Goal: Navigation & Orientation: Understand site structure

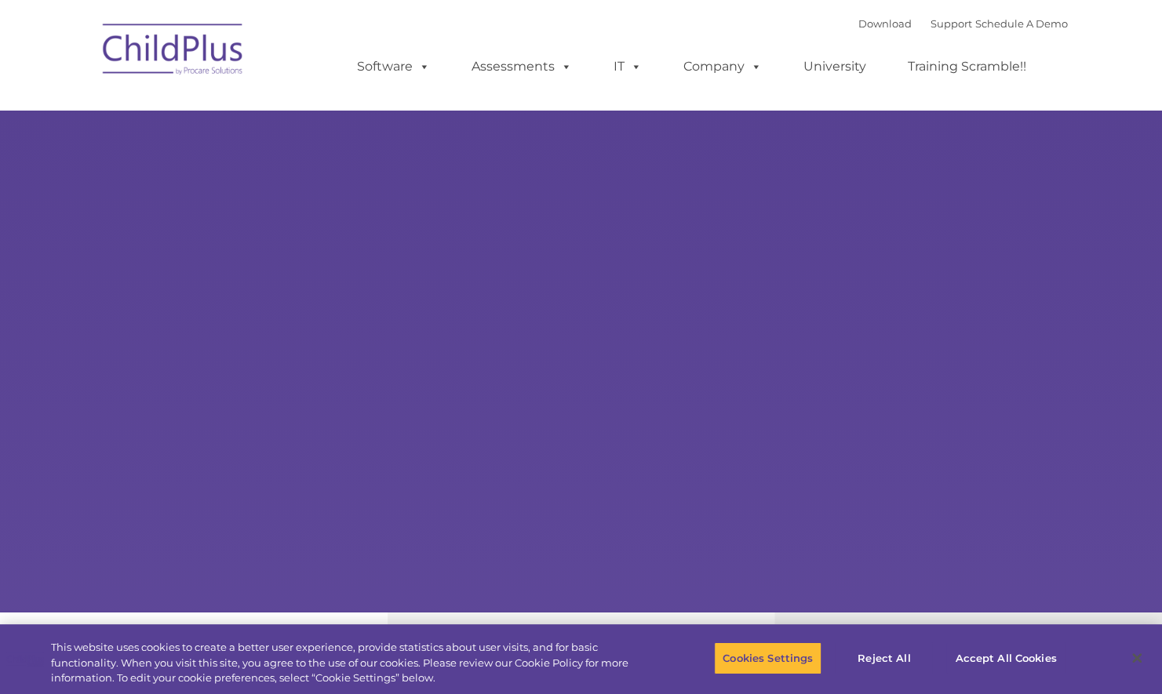
select select "MEDIUM"
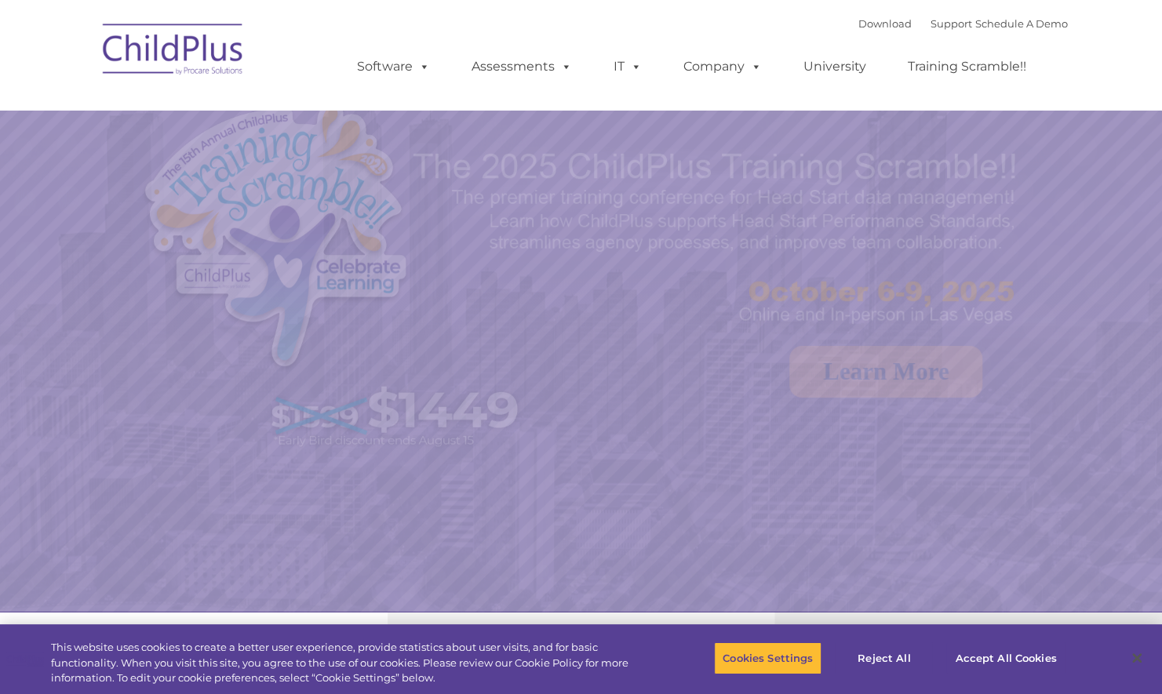
select select "MEDIUM"
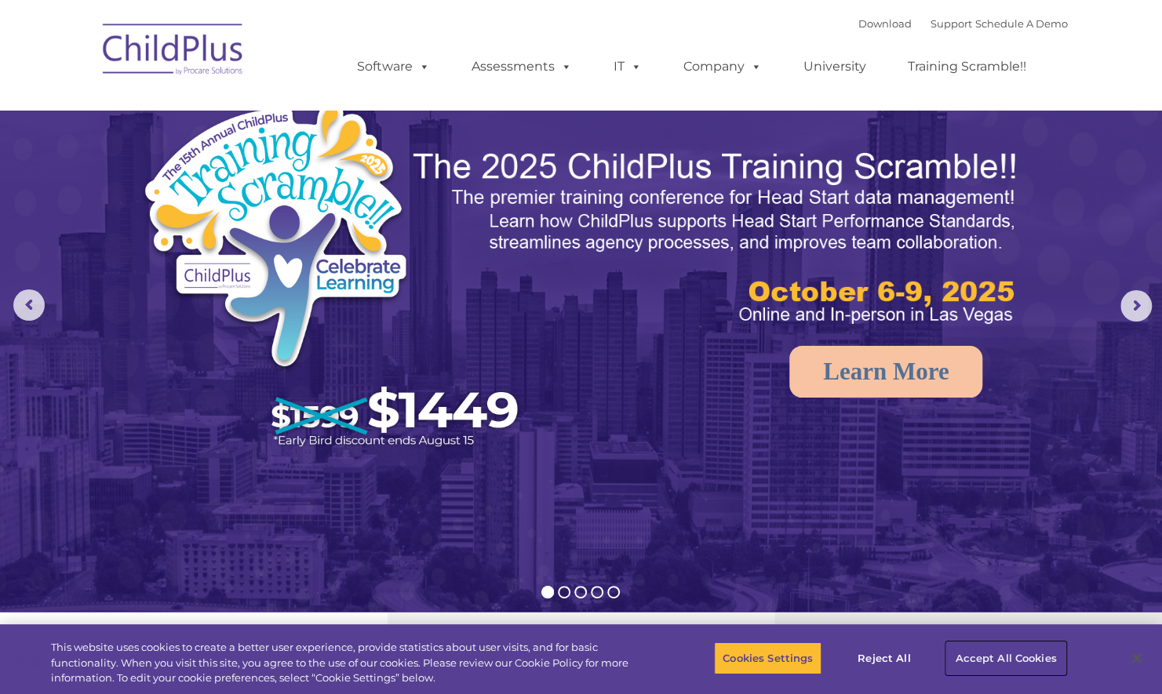
click at [1000, 659] on button "Accept All Cookies" at bounding box center [1005, 658] width 118 height 33
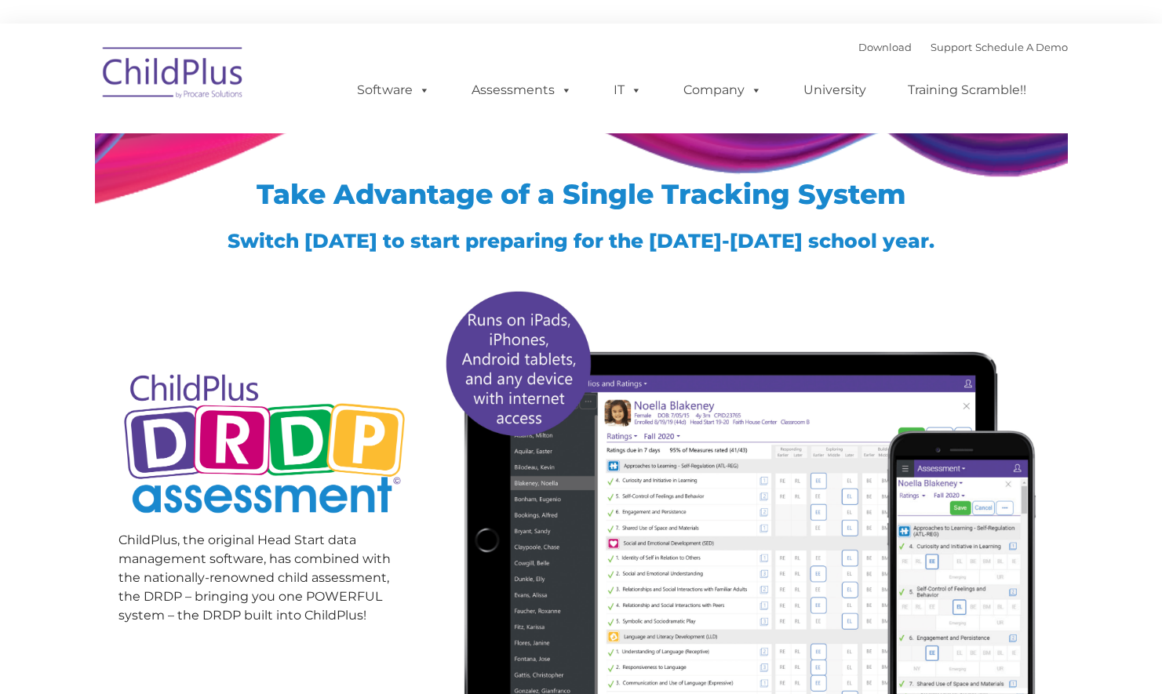
type input ""
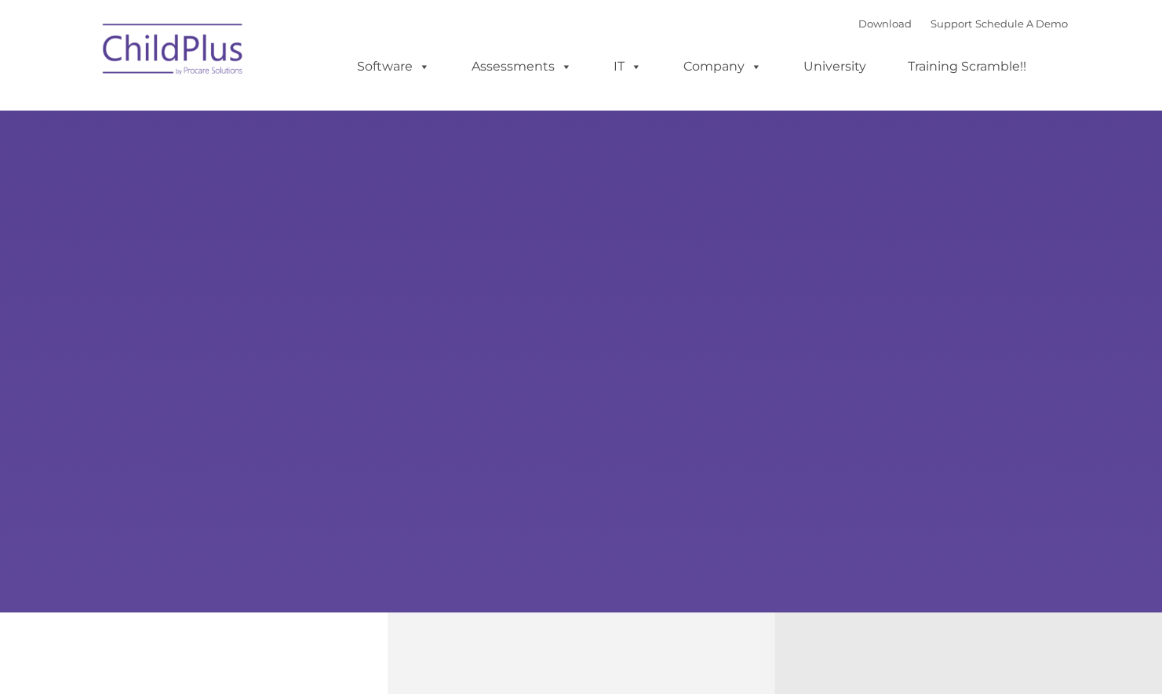
type input ""
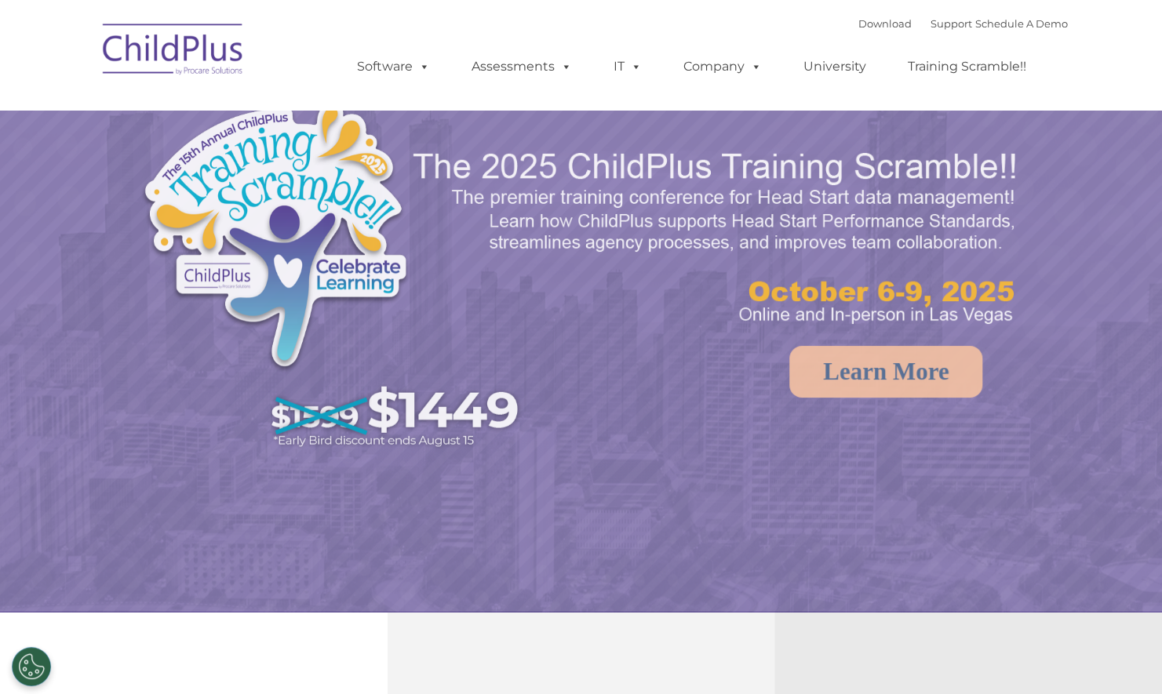
select select "MEDIUM"
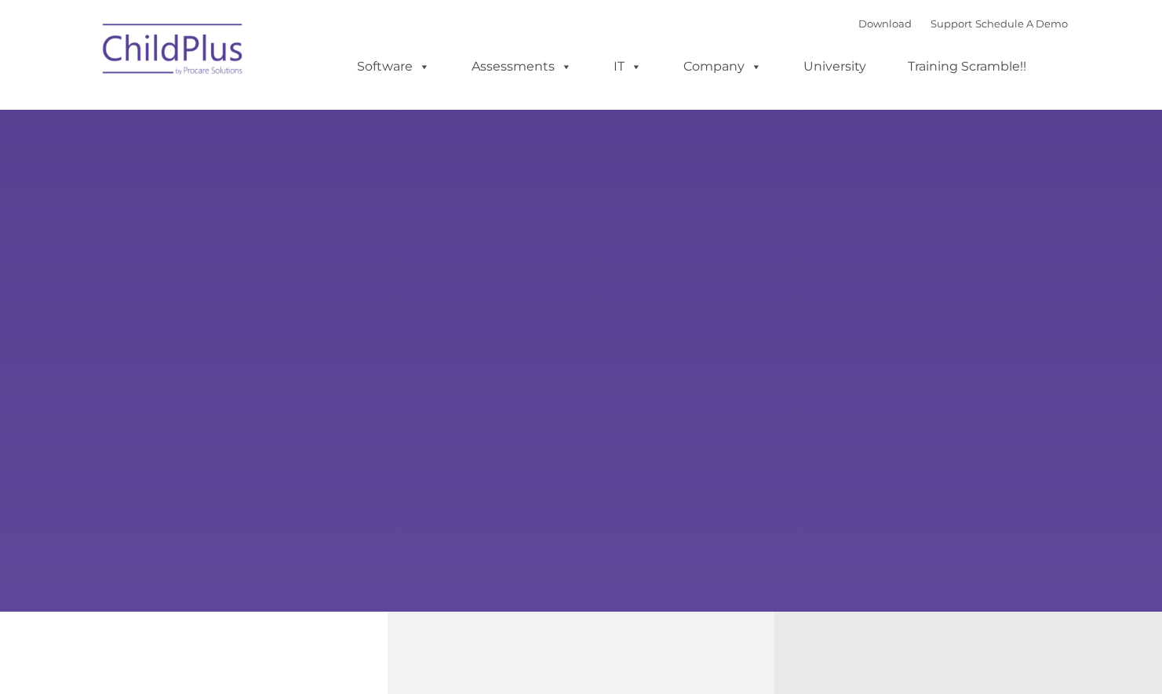
type input ""
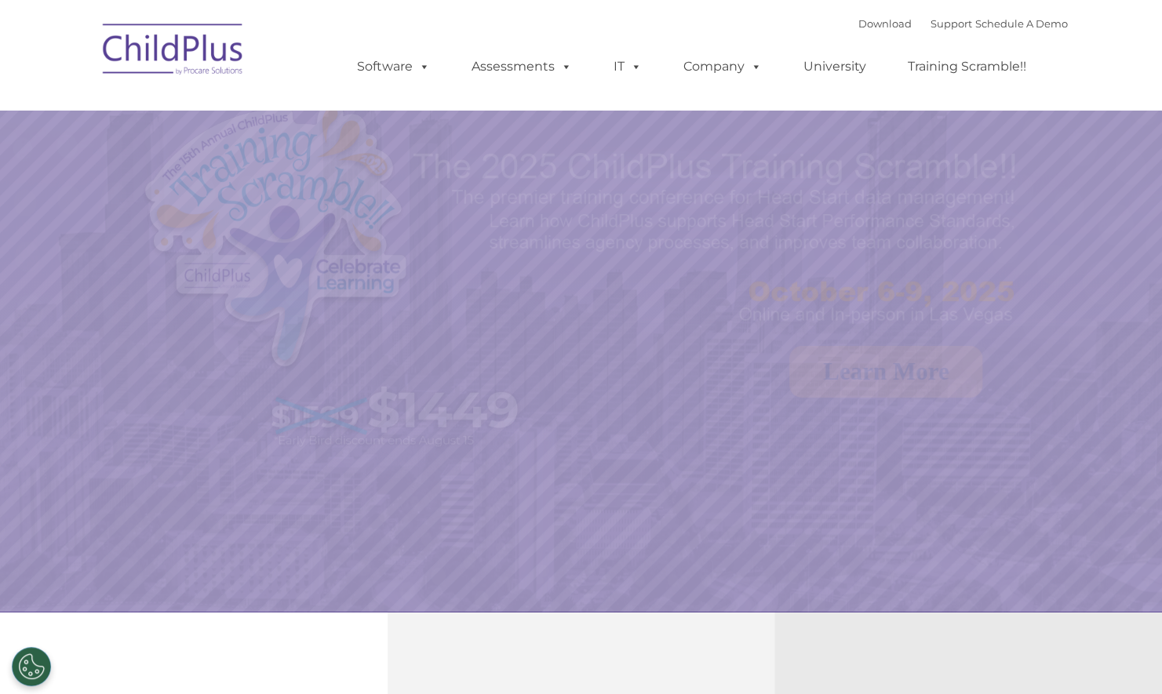
select select "MEDIUM"
